Goal: Task Accomplishment & Management: Manage account settings

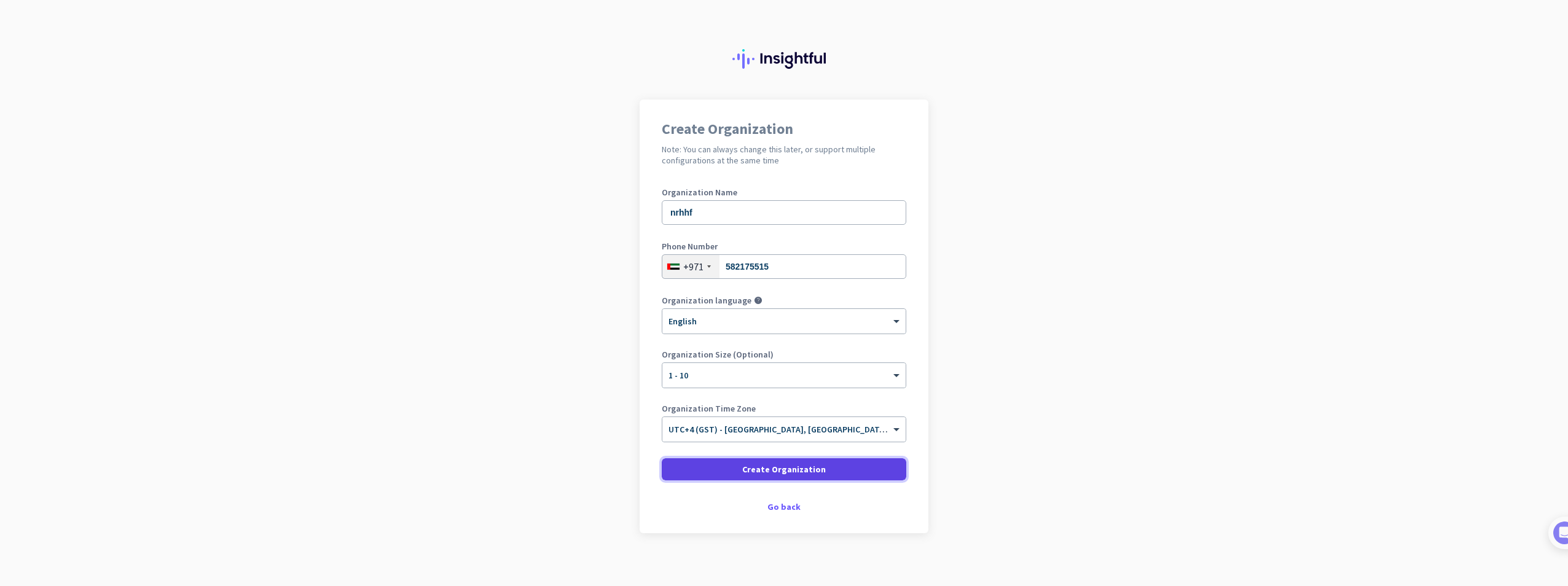
click at [794, 472] on span "Create Organization" at bounding box center [784, 469] width 83 height 12
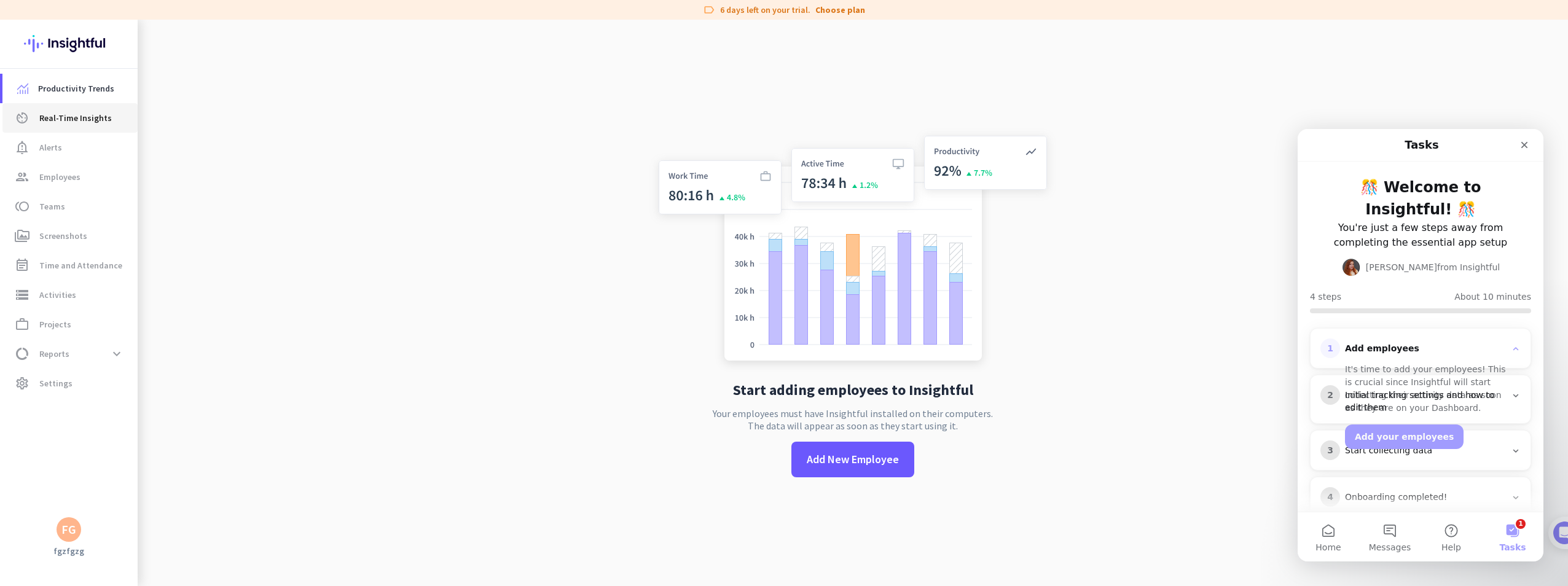
click at [81, 114] on span "Real-Time Insights" at bounding box center [75, 118] width 73 height 15
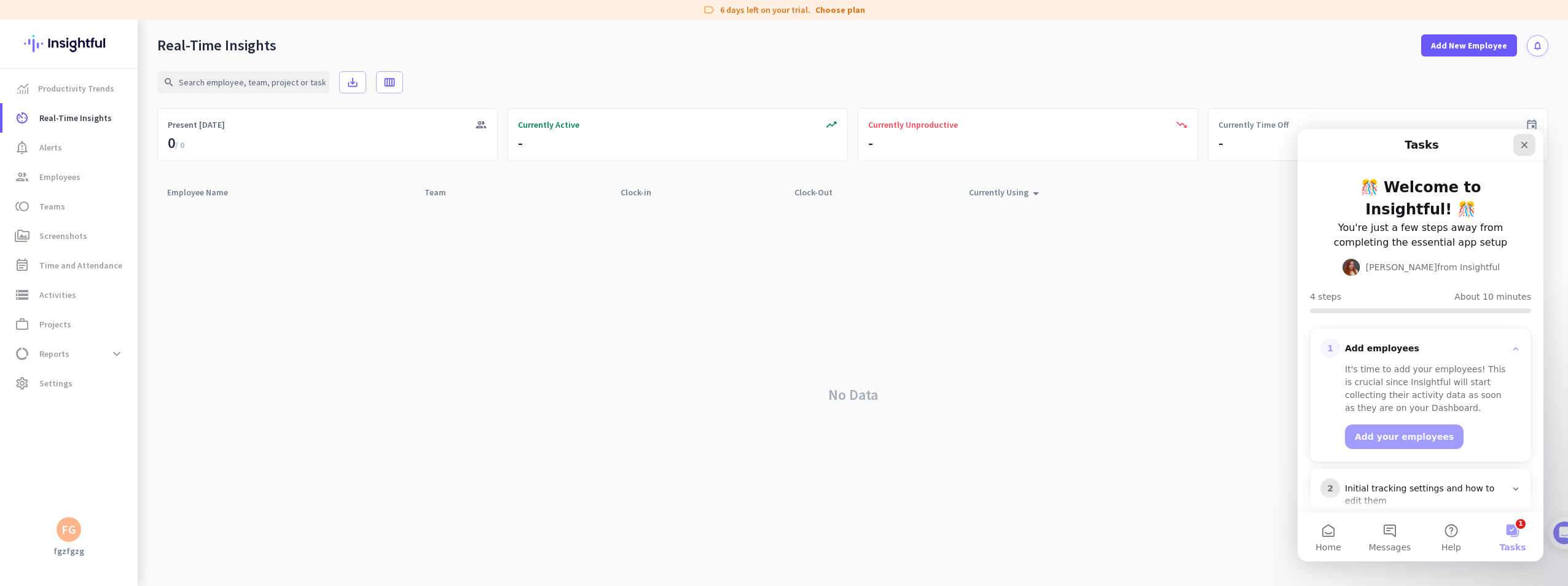
click at [1525, 146] on icon "Close" at bounding box center [1525, 146] width 7 height 7
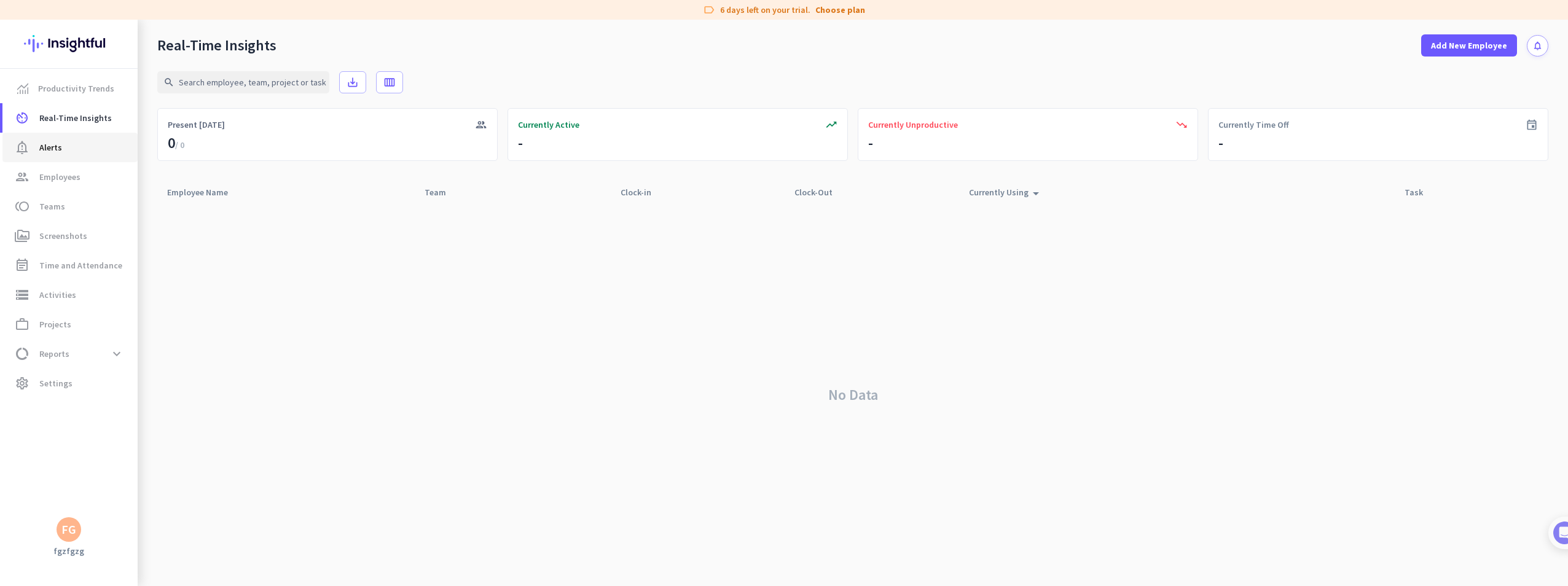
click at [53, 142] on span "Alerts" at bounding box center [50, 147] width 23 height 15
click at [69, 179] on span "Employees" at bounding box center [59, 177] width 41 height 15
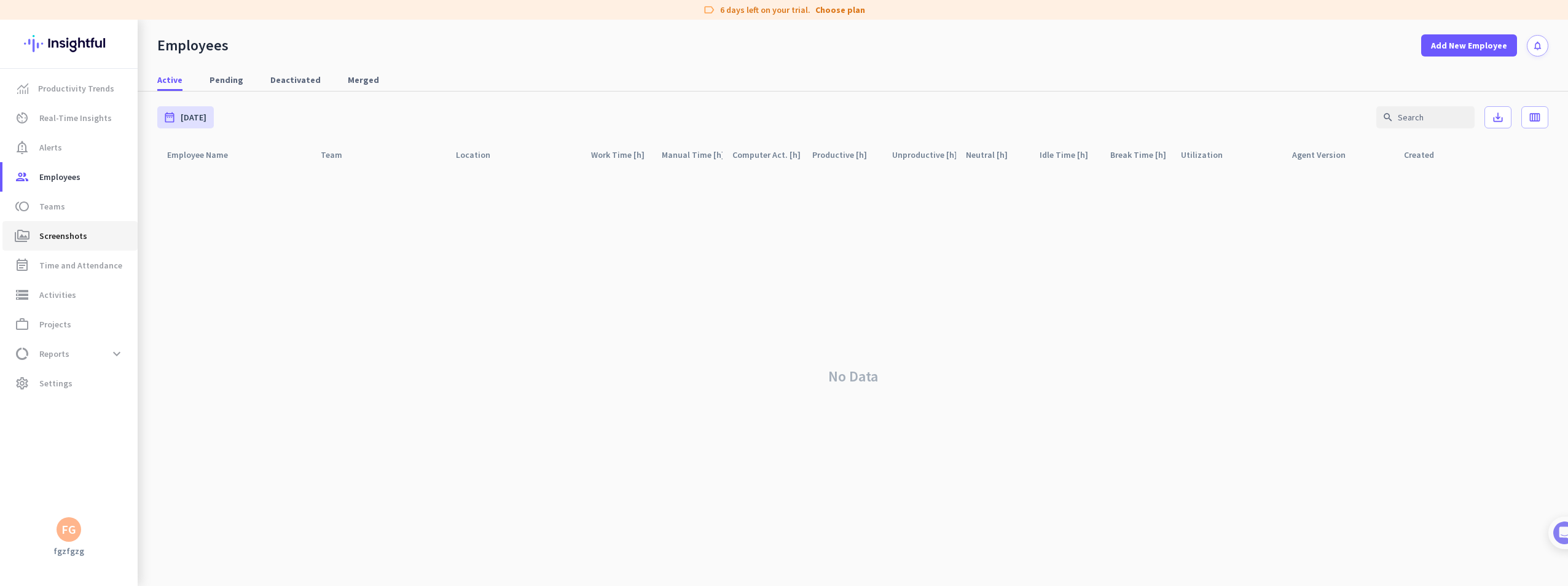
click at [74, 237] on span "Screenshots" at bounding box center [62, 236] width 48 height 15
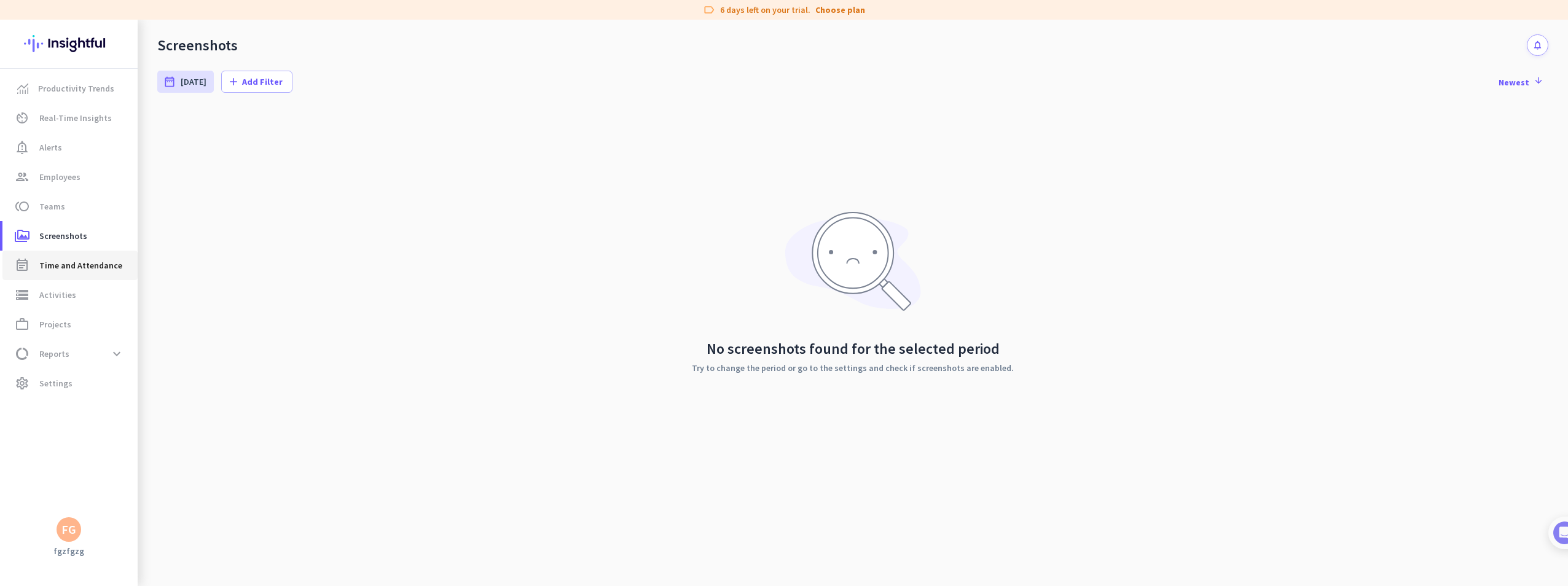
click at [88, 258] on span "Time and Attendance" at bounding box center [81, 265] width 83 height 15
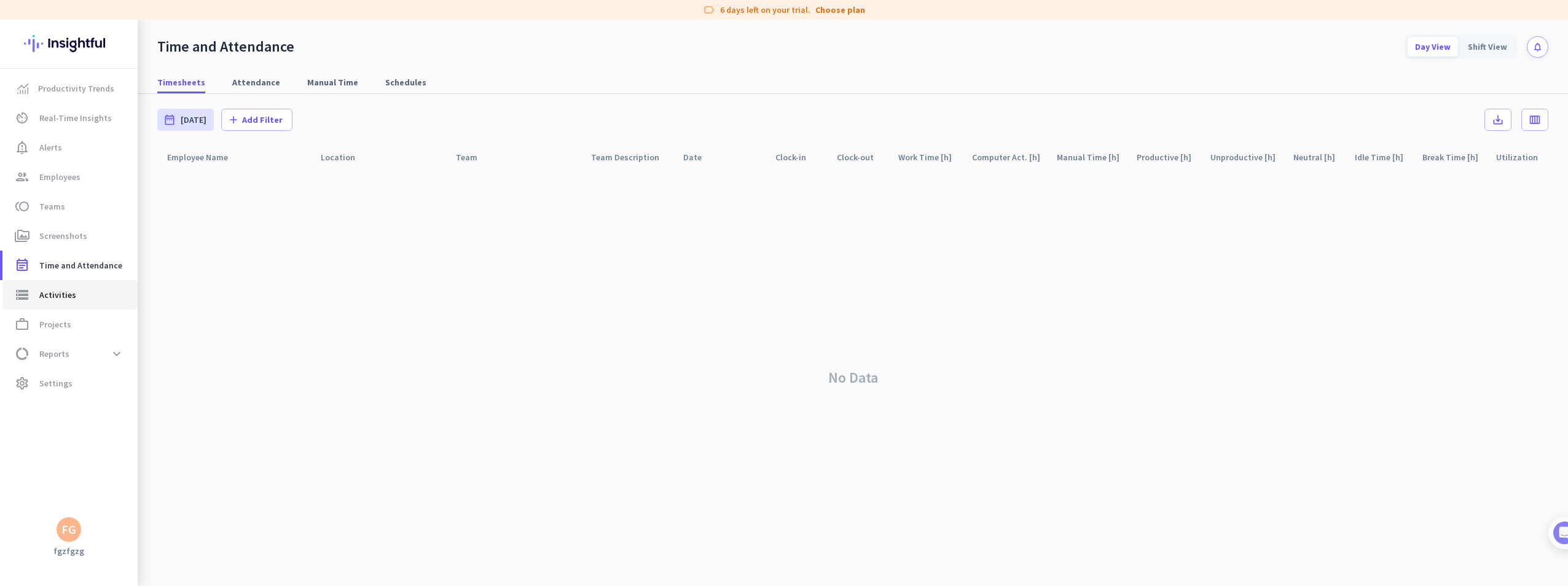
click at [97, 301] on span "storage Activities" at bounding box center [69, 295] width 115 height 15
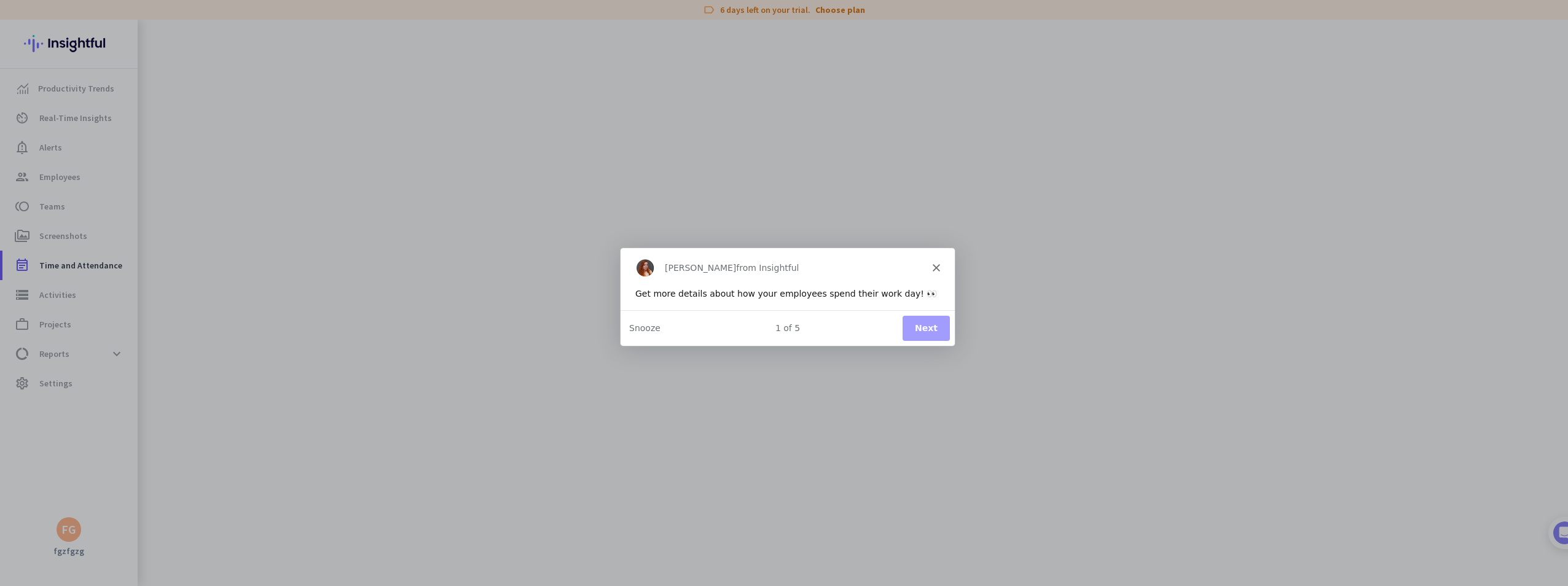
type input "Mon, Sep 22"
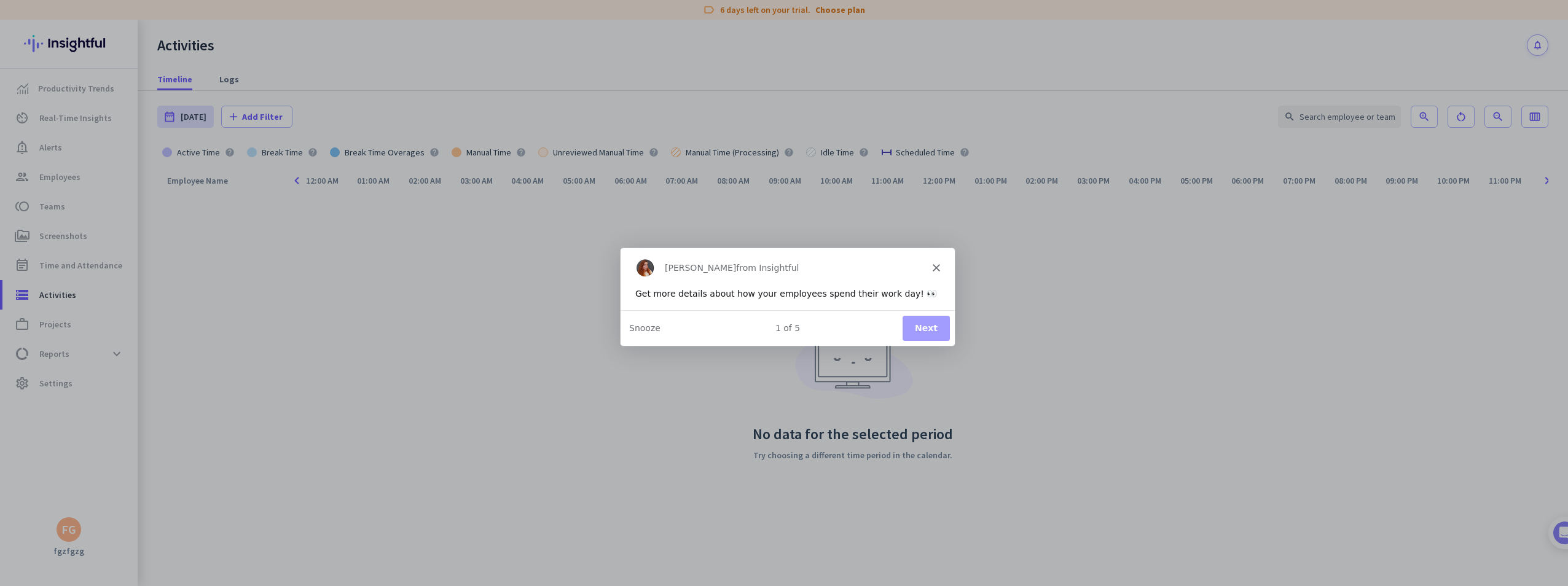
click at [934, 264] on icon "Close" at bounding box center [936, 266] width 8 height 8
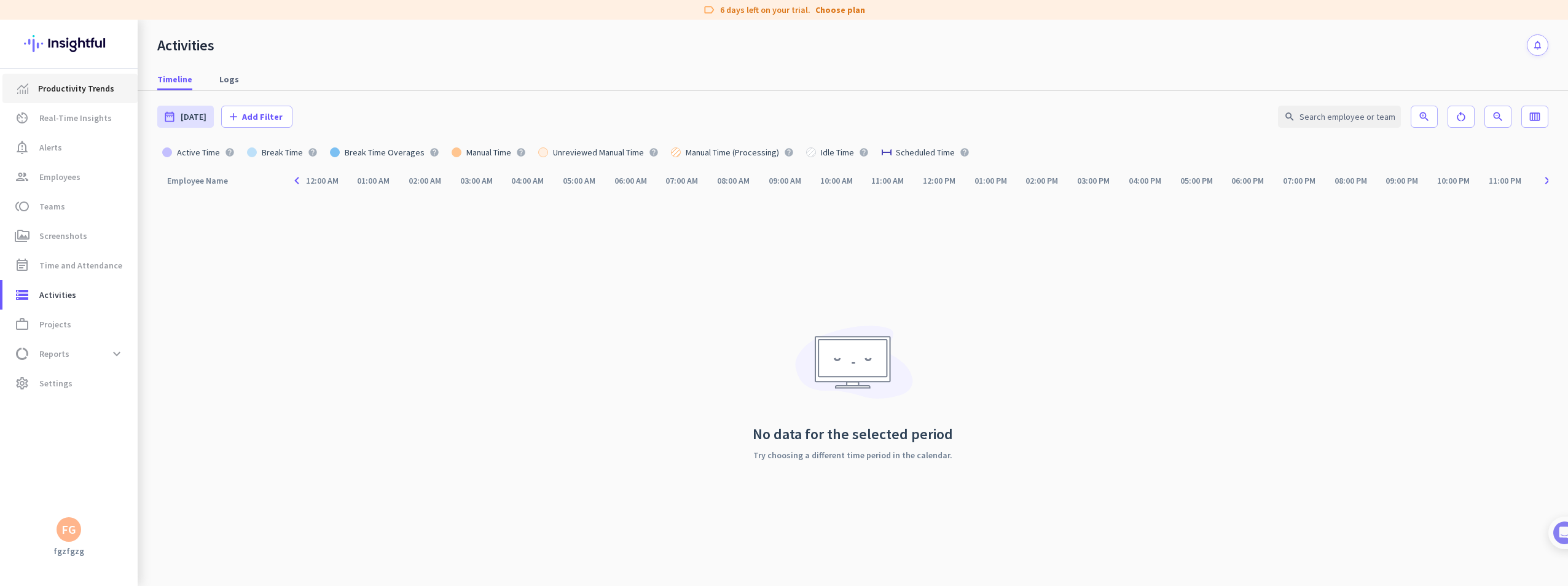
click at [90, 94] on span "Productivity Trends" at bounding box center [76, 88] width 76 height 15
type input "Mon, Sep 22 - Mon, Sep 22"
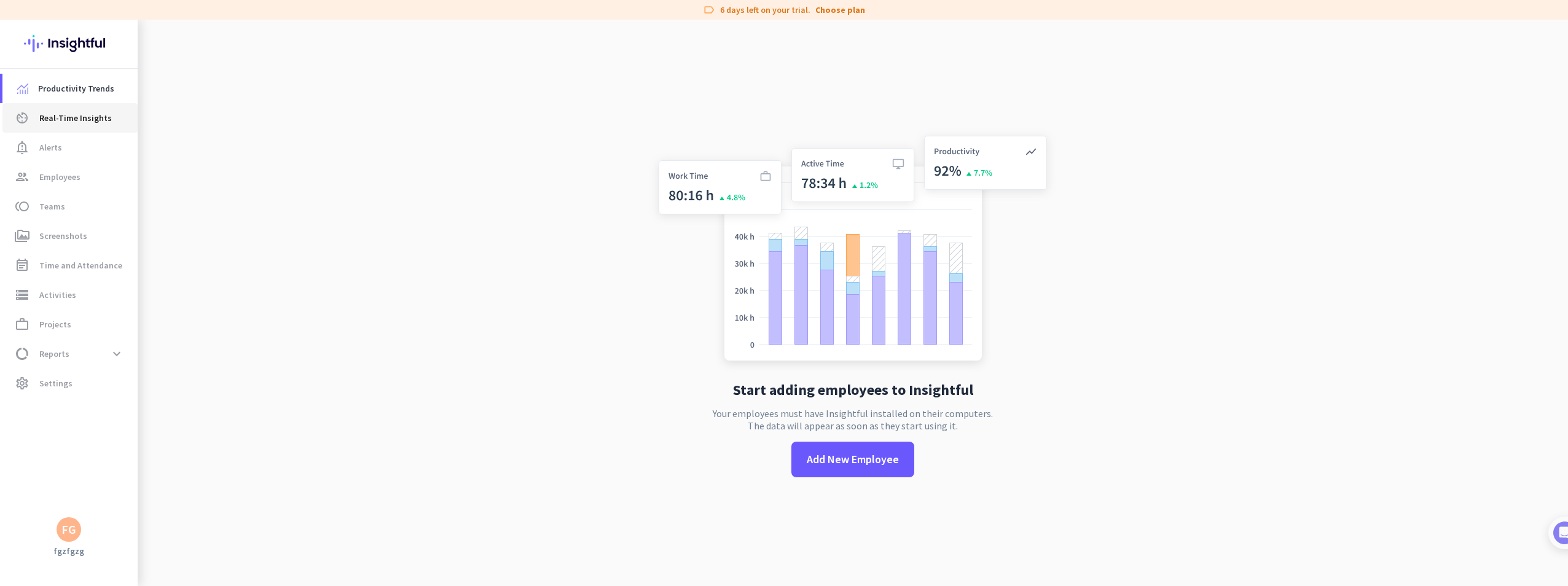
click at [96, 123] on span "Real-Time Insights" at bounding box center [75, 118] width 73 height 15
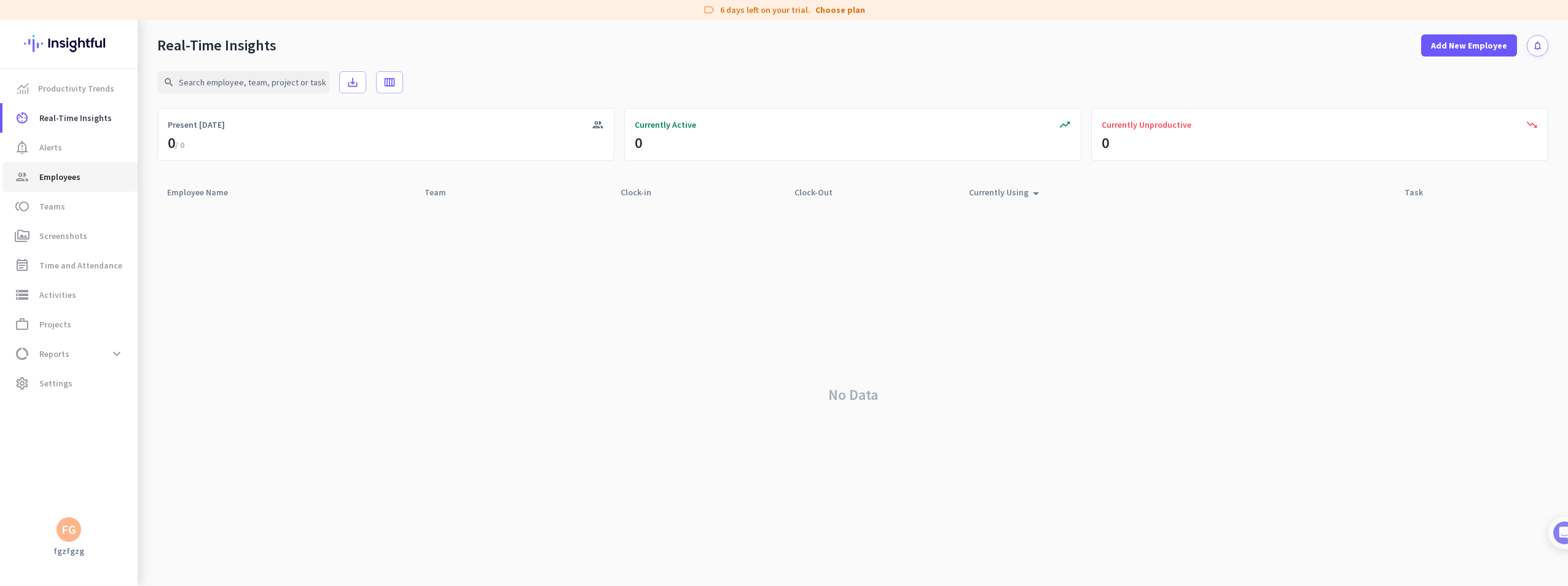
click at [79, 185] on link "group Employees" at bounding box center [70, 177] width 135 height 29
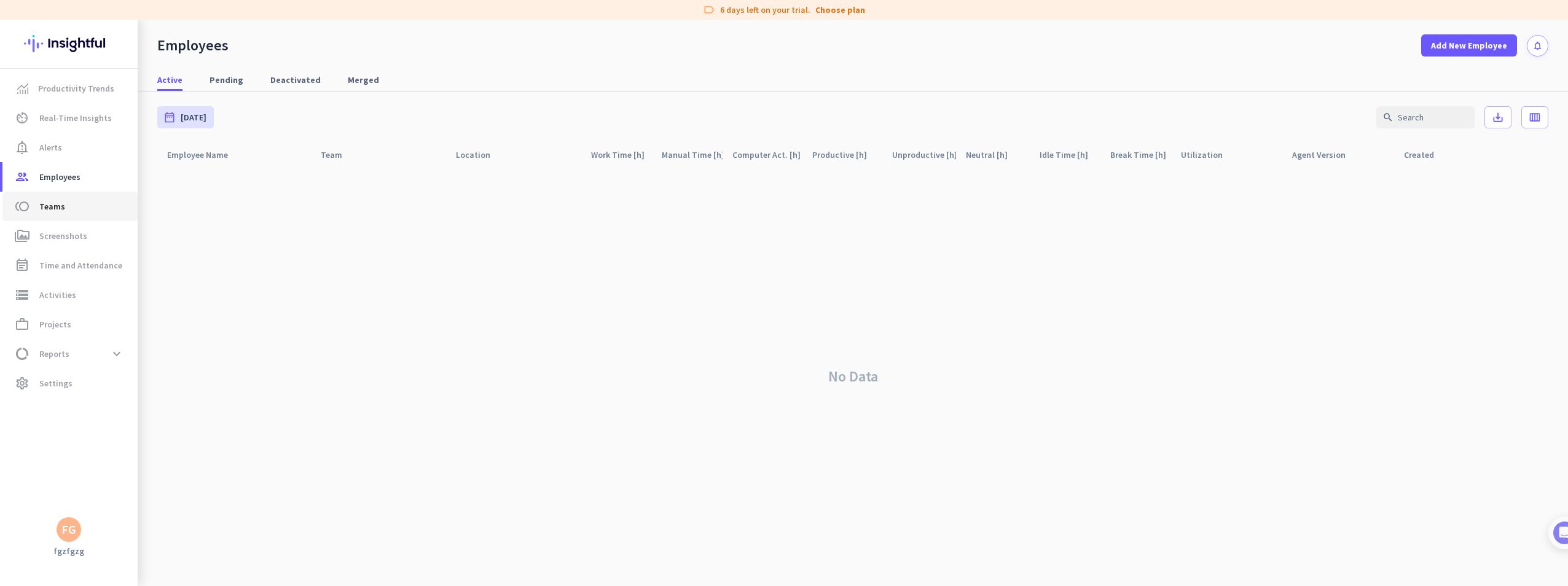
click at [76, 207] on span "toll Teams" at bounding box center [69, 206] width 115 height 15
click at [79, 231] on span "Screenshots" at bounding box center [62, 236] width 48 height 15
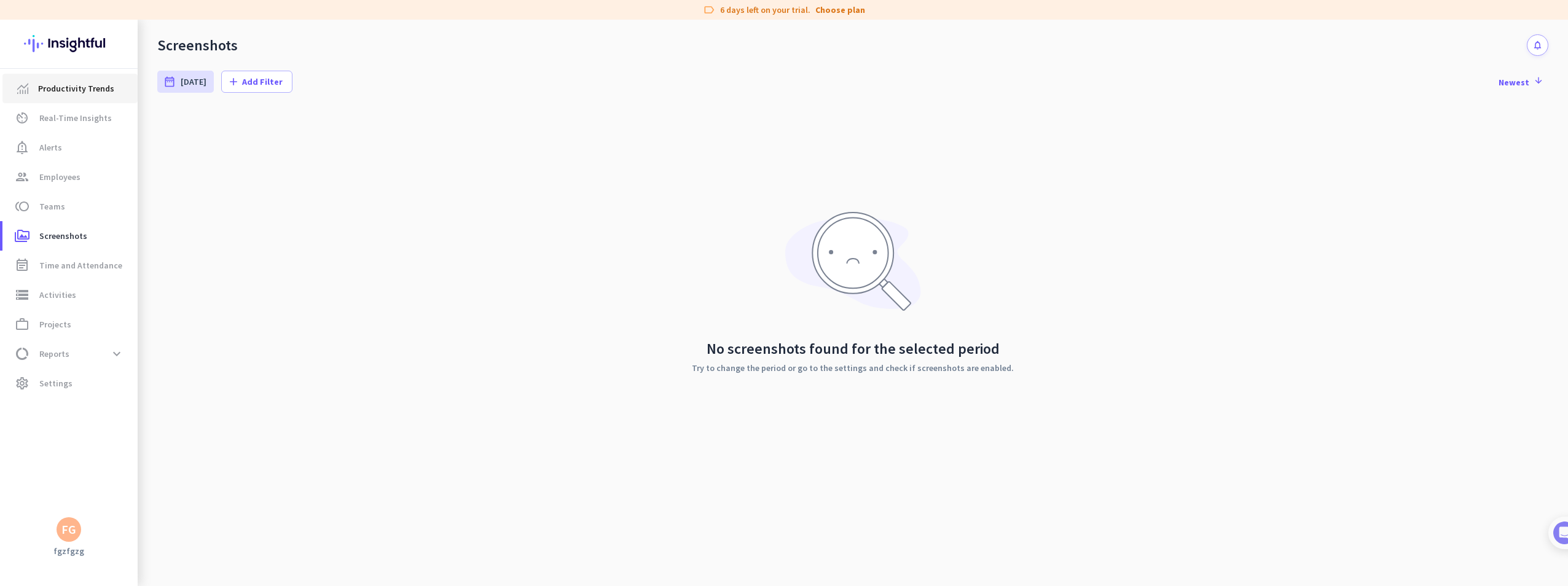
click at [60, 85] on span "Productivity Trends" at bounding box center [76, 88] width 76 height 15
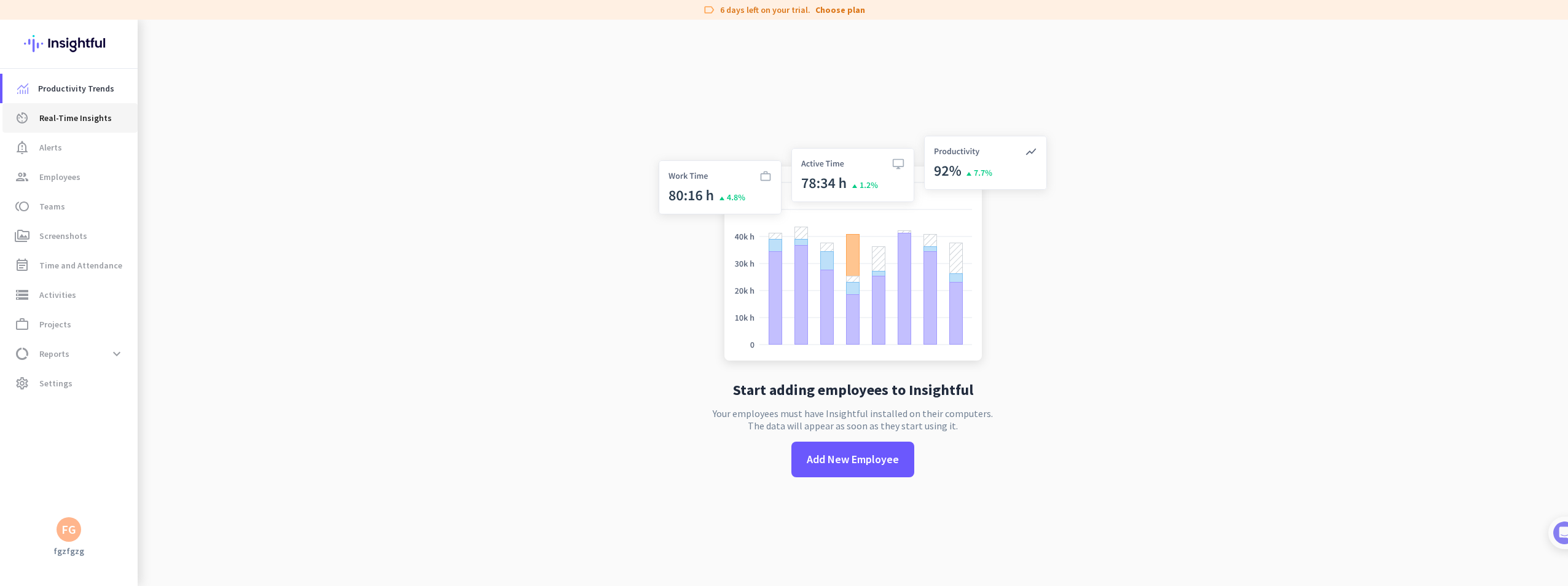
click at [88, 119] on span "Real-Time Insights" at bounding box center [75, 118] width 73 height 15
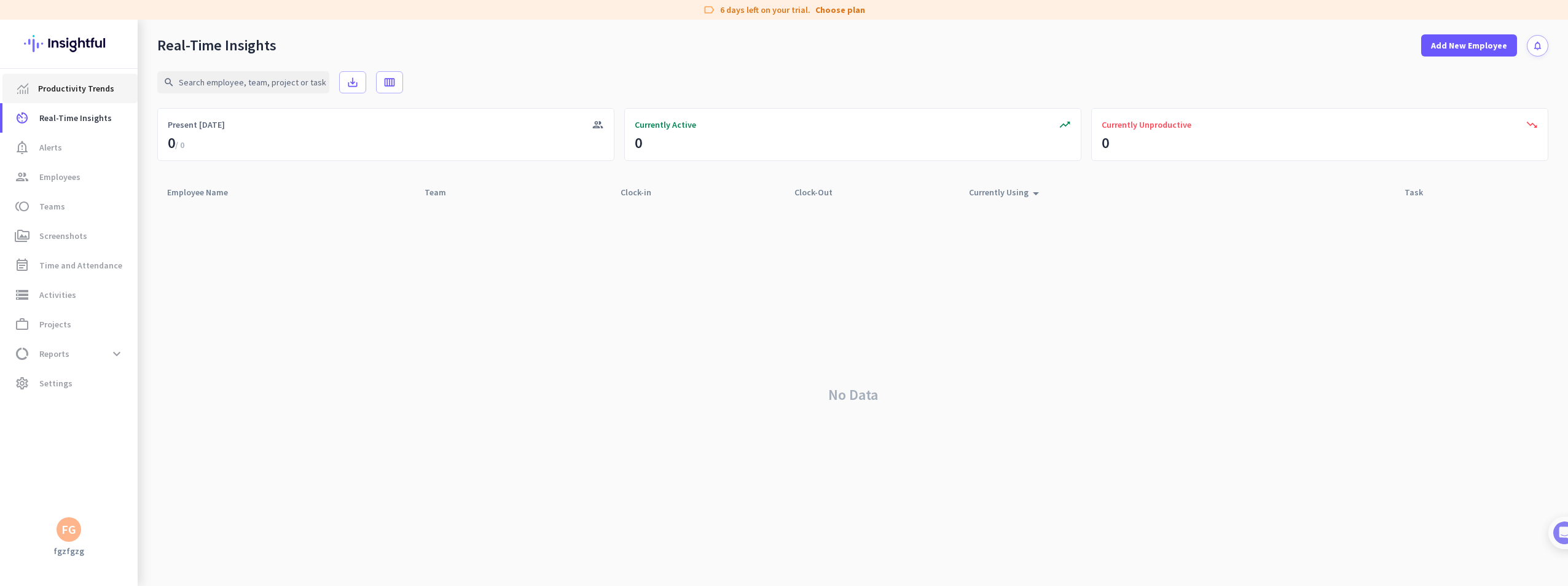
click at [36, 89] on span "Productivity Trends" at bounding box center [69, 88] width 115 height 15
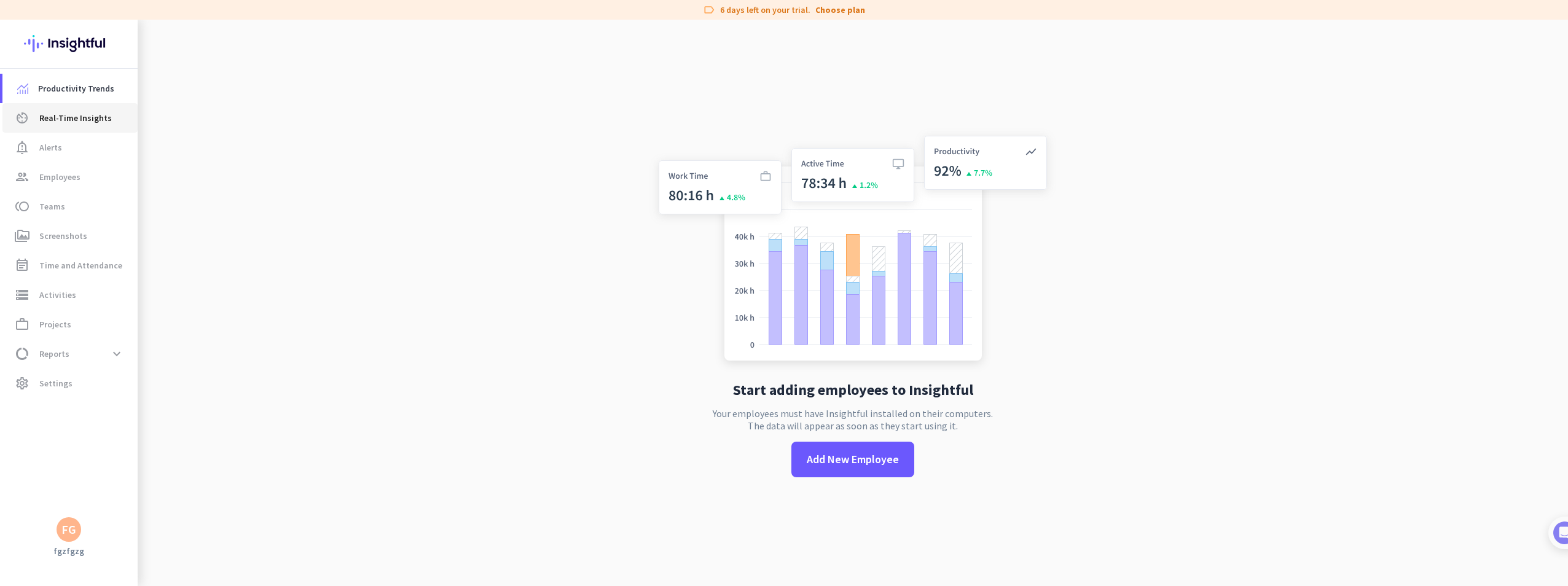
click at [82, 117] on span "Real-Time Insights" at bounding box center [75, 118] width 73 height 15
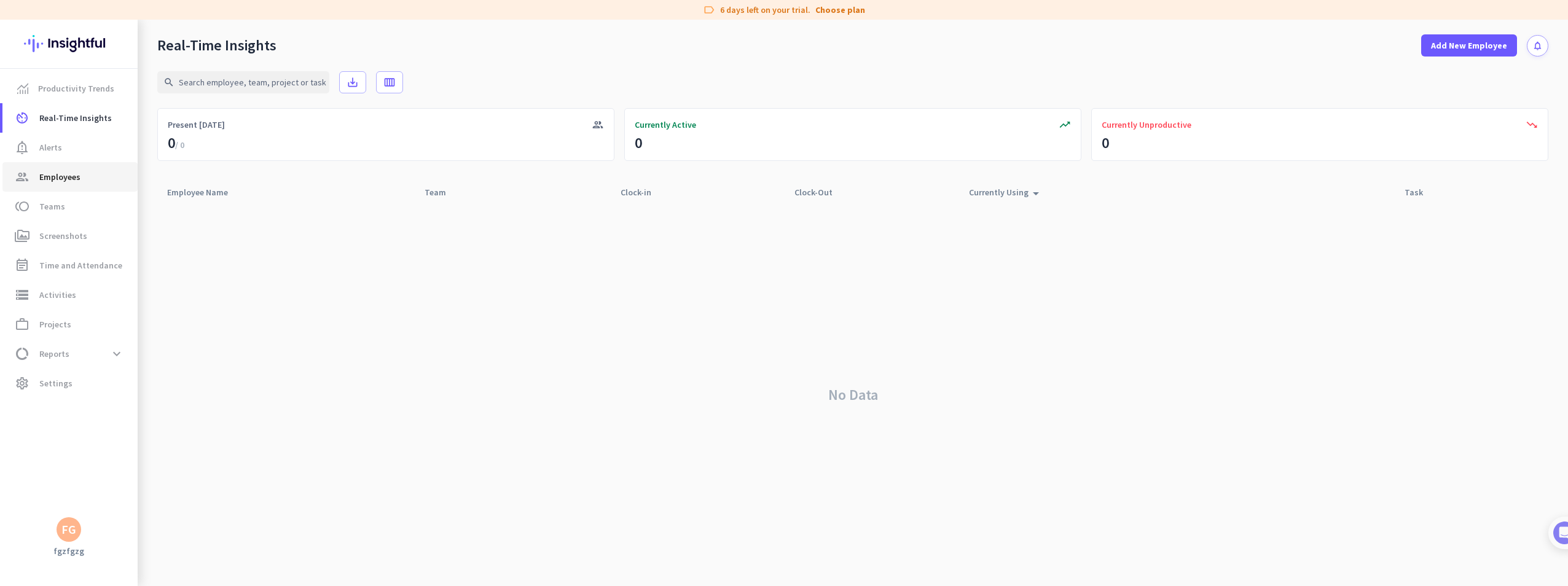
click at [85, 182] on span "group Employees" at bounding box center [69, 177] width 115 height 15
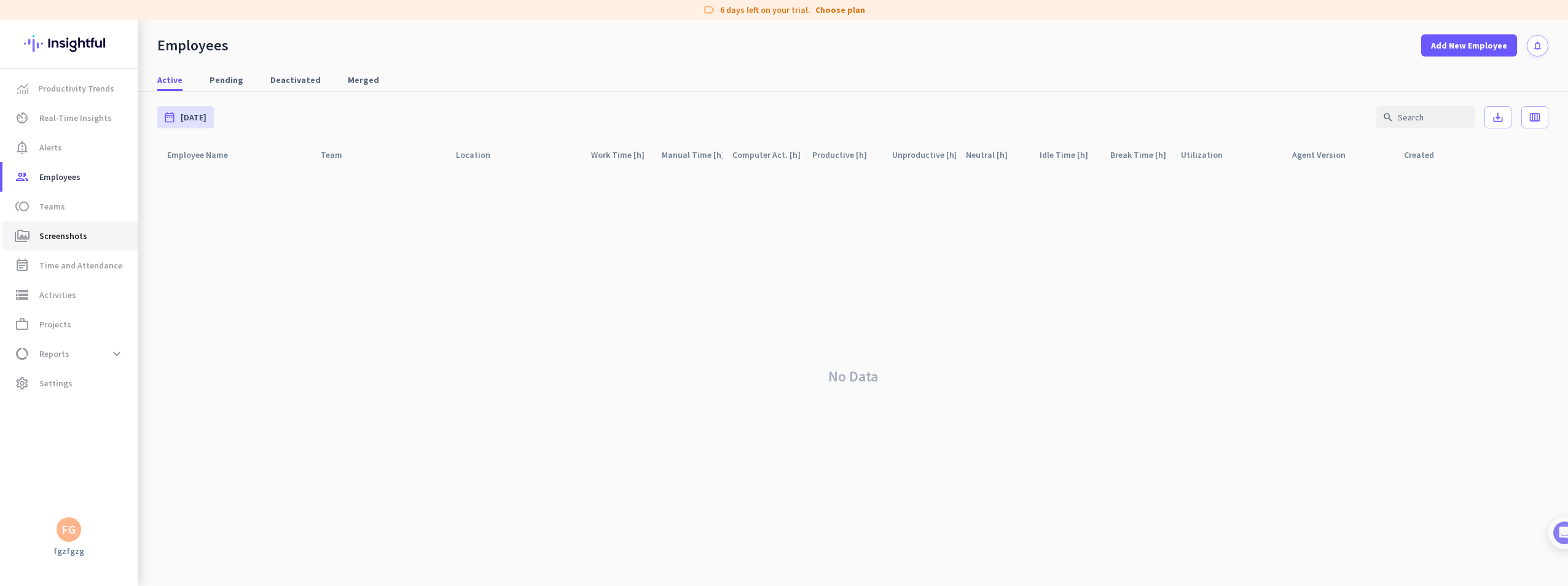
click at [82, 241] on span "Screenshots" at bounding box center [62, 236] width 48 height 15
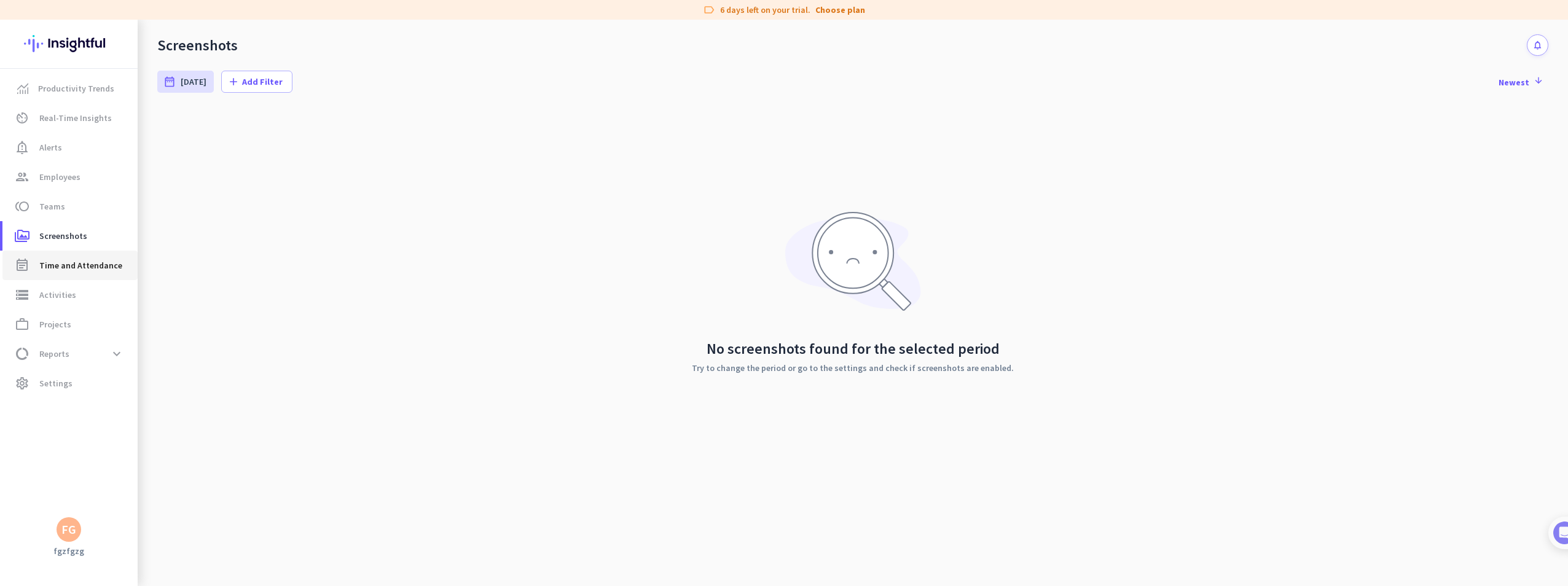
click at [105, 266] on span "Time and Attendance" at bounding box center [81, 265] width 83 height 15
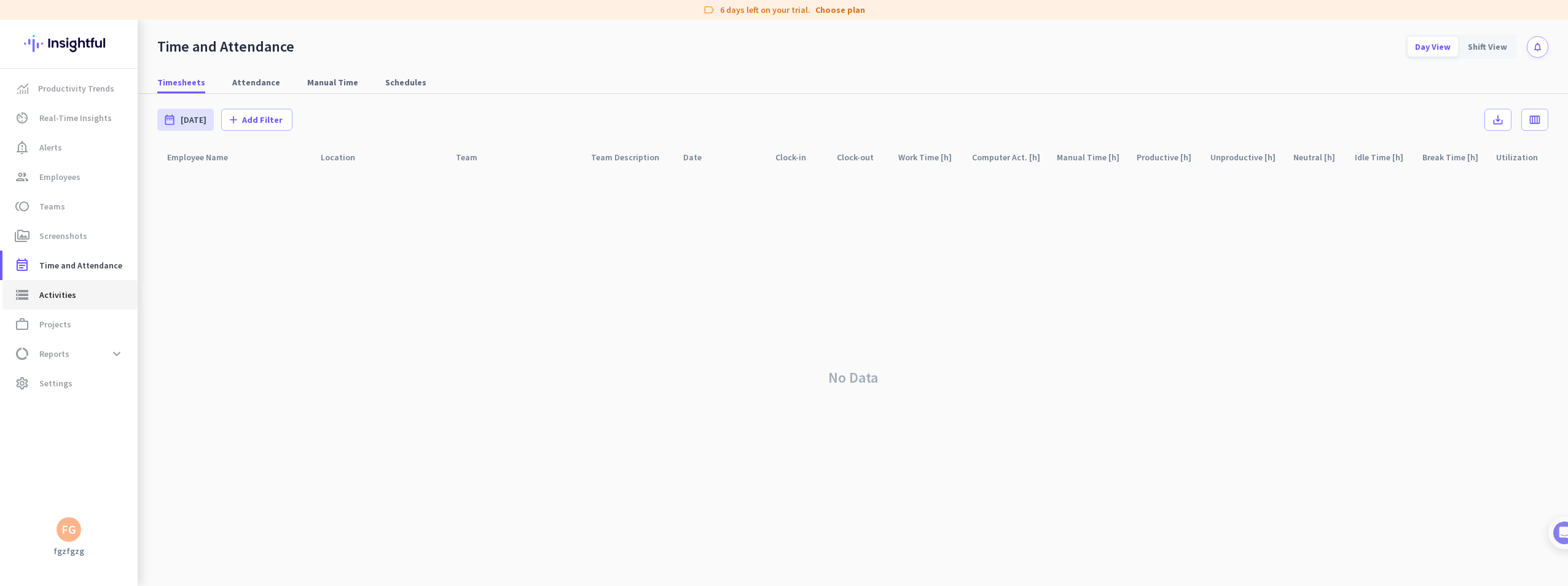
click at [81, 293] on span "storage Activities" at bounding box center [69, 295] width 115 height 15
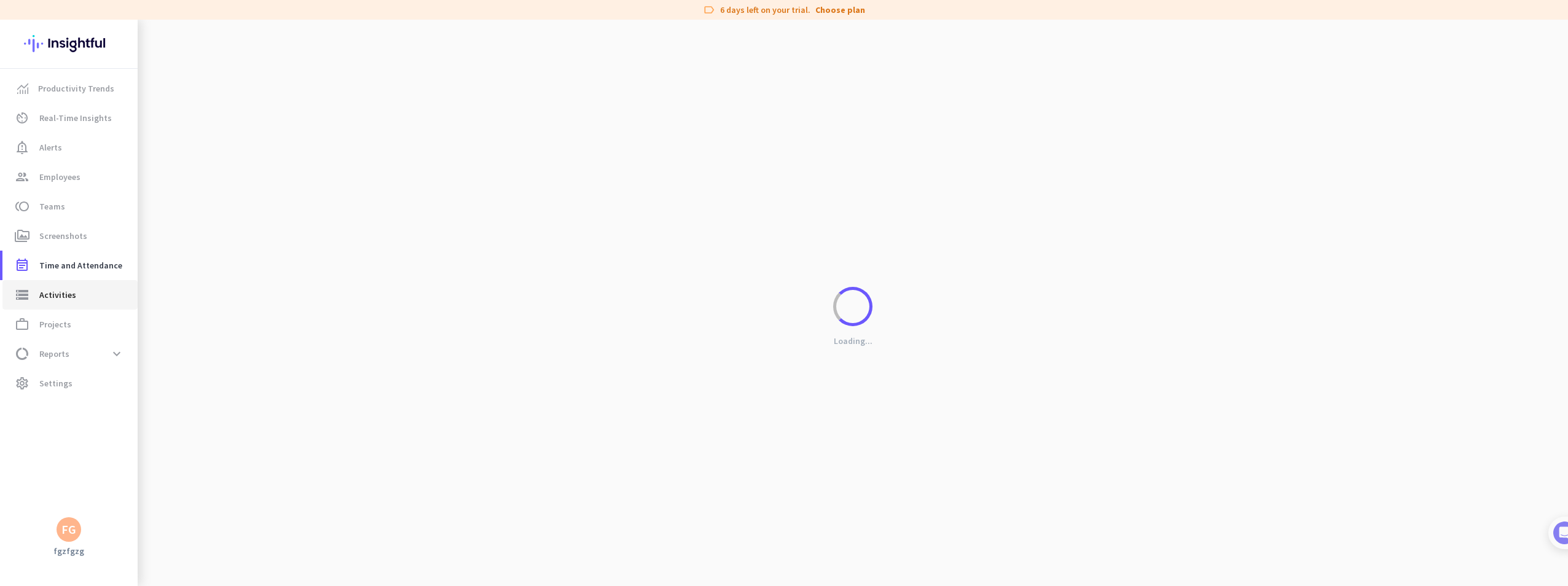
type input "Mon, Sep 22"
